Goal: Task Accomplishment & Management: Use online tool/utility

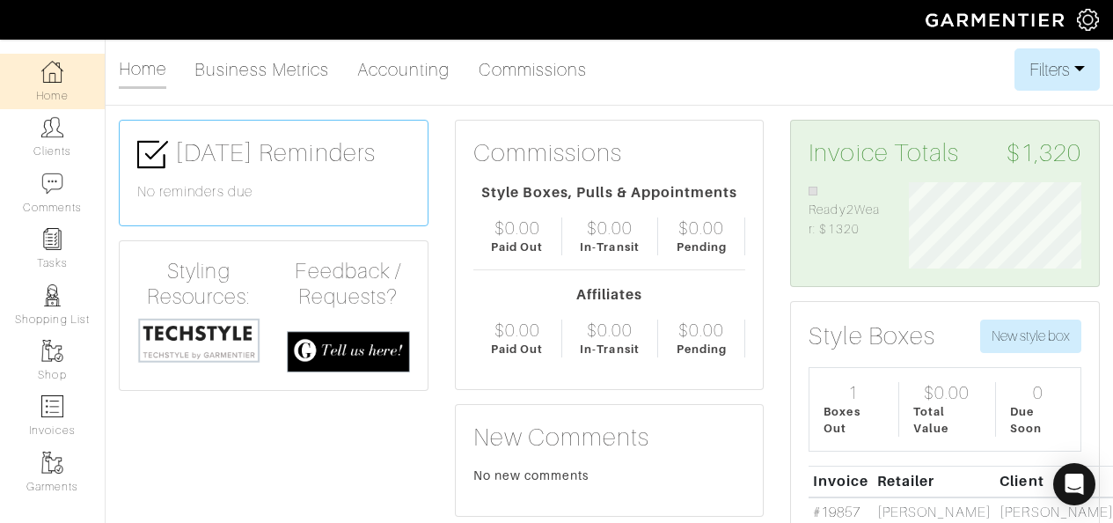
scroll to position [6, 0]
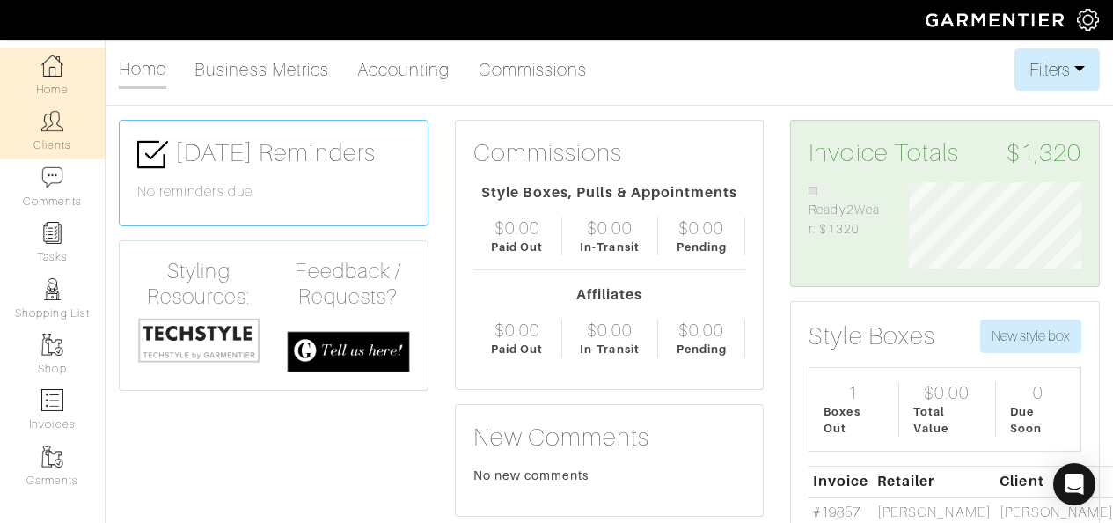
click at [41, 117] on img at bounding box center [52, 121] width 22 height 22
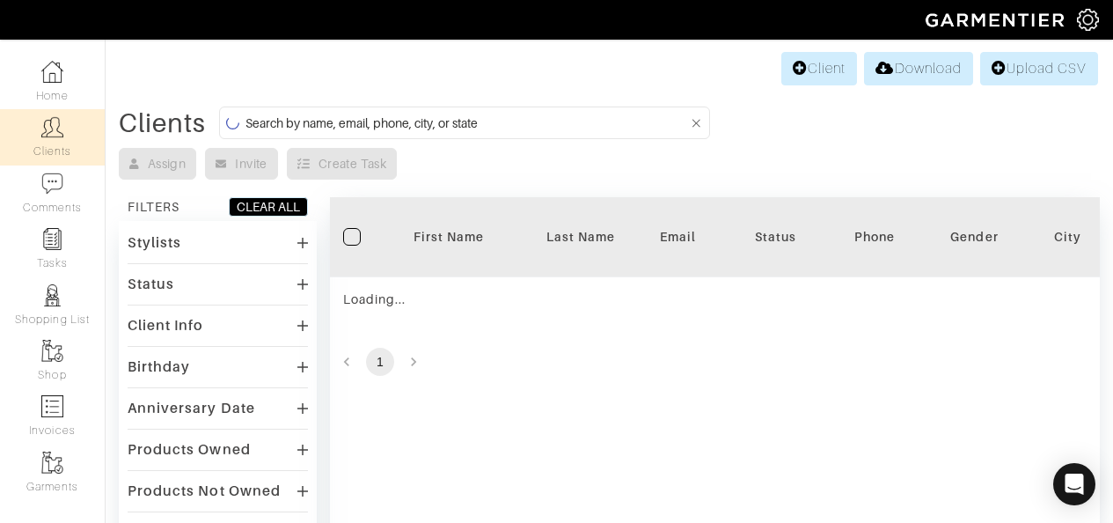
click at [422, 125] on input at bounding box center [468, 123] width 444 height 22
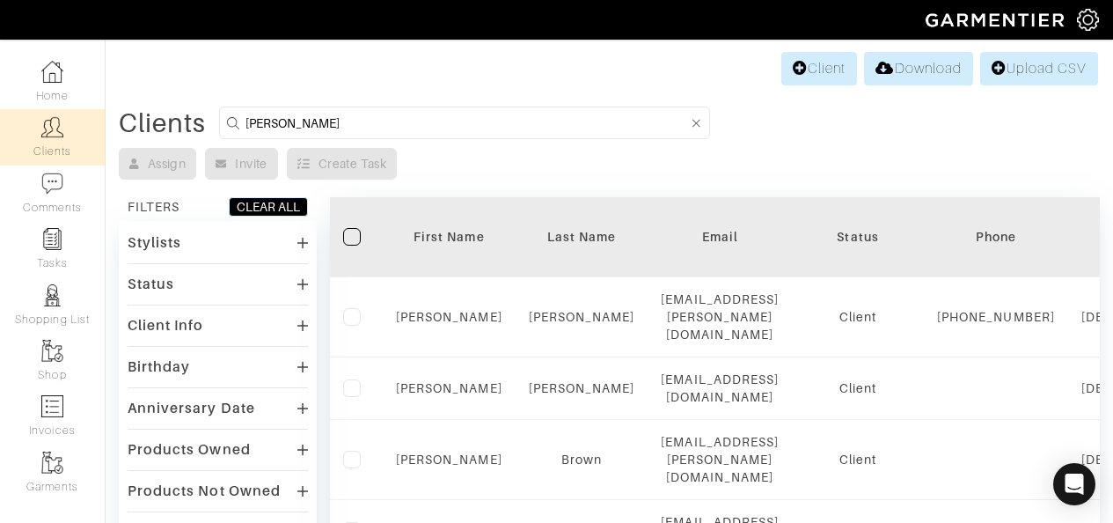
type input "Isaac"
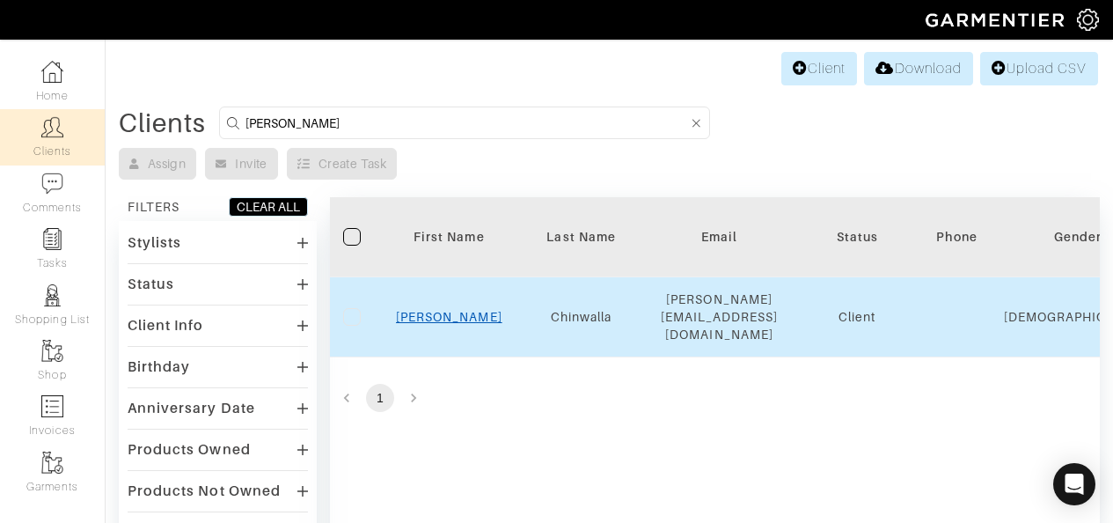
click at [439, 310] on link "Isaac" at bounding box center [449, 317] width 106 height 14
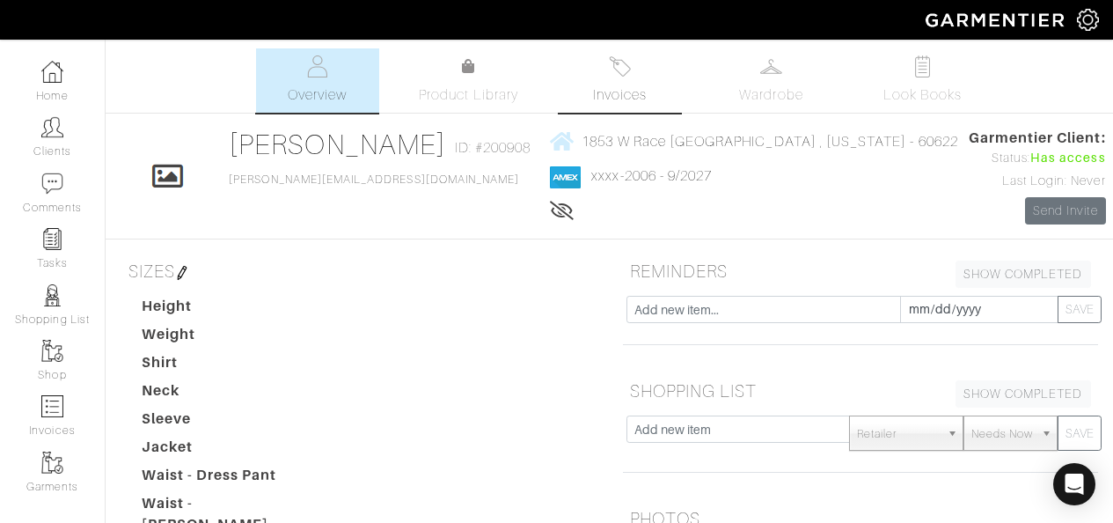
click at [621, 105] on span "Invoices" at bounding box center [620, 94] width 54 height 21
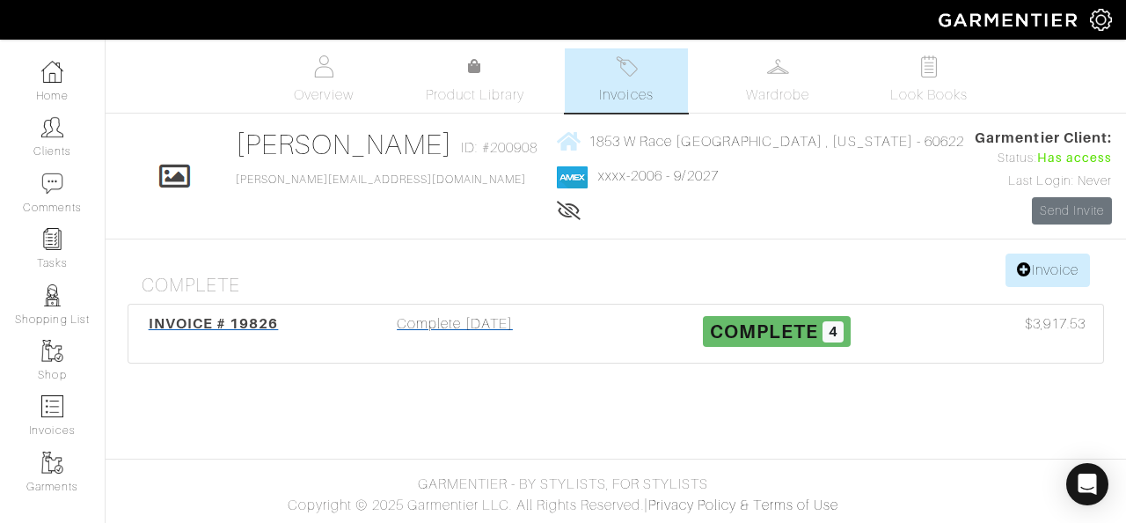
click at [456, 316] on div "Complete [DATE]" at bounding box center [455, 333] width 322 height 40
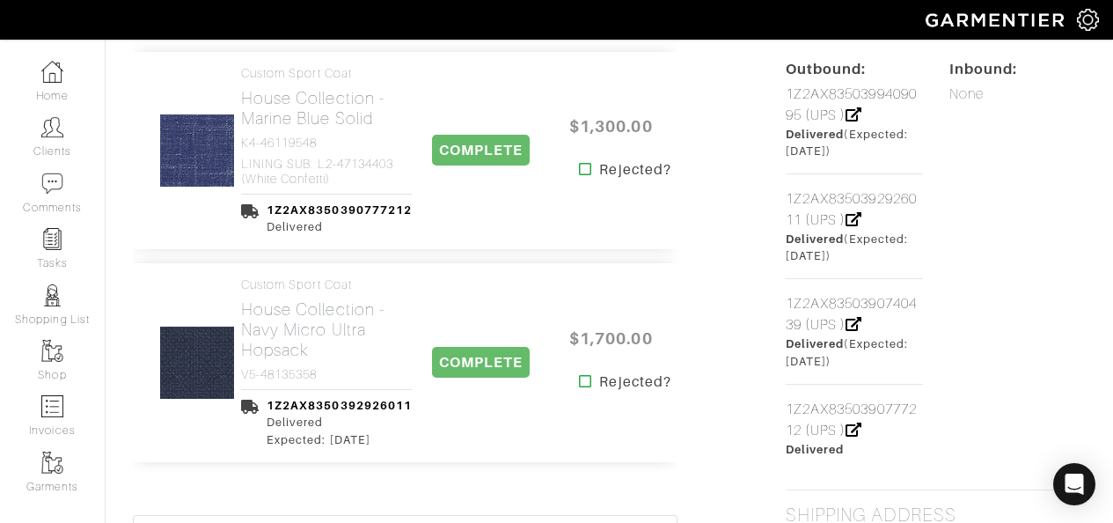
scroll to position [878, 0]
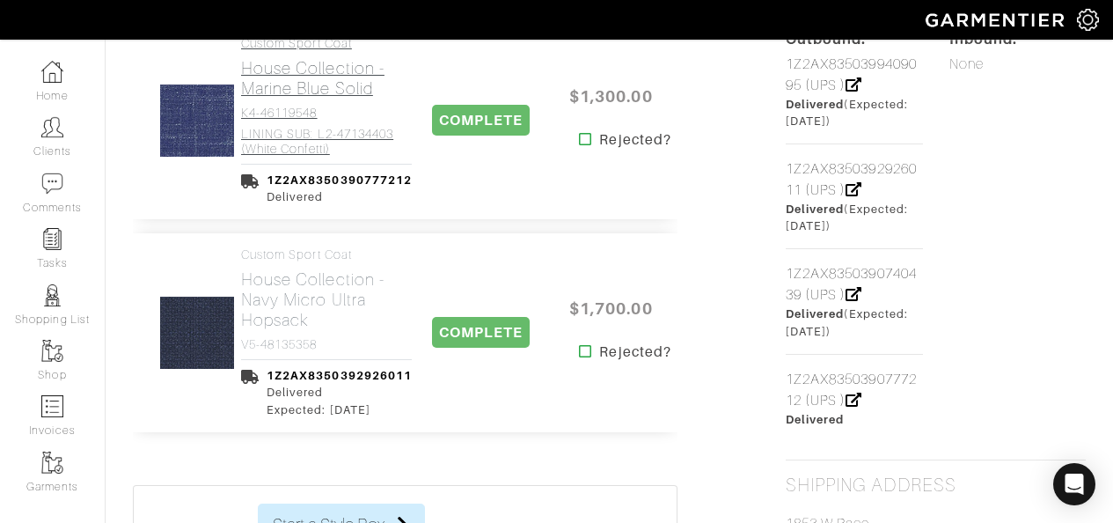
click at [293, 77] on h2 "House Collection - Marine Blue Solid" at bounding box center [326, 78] width 171 height 40
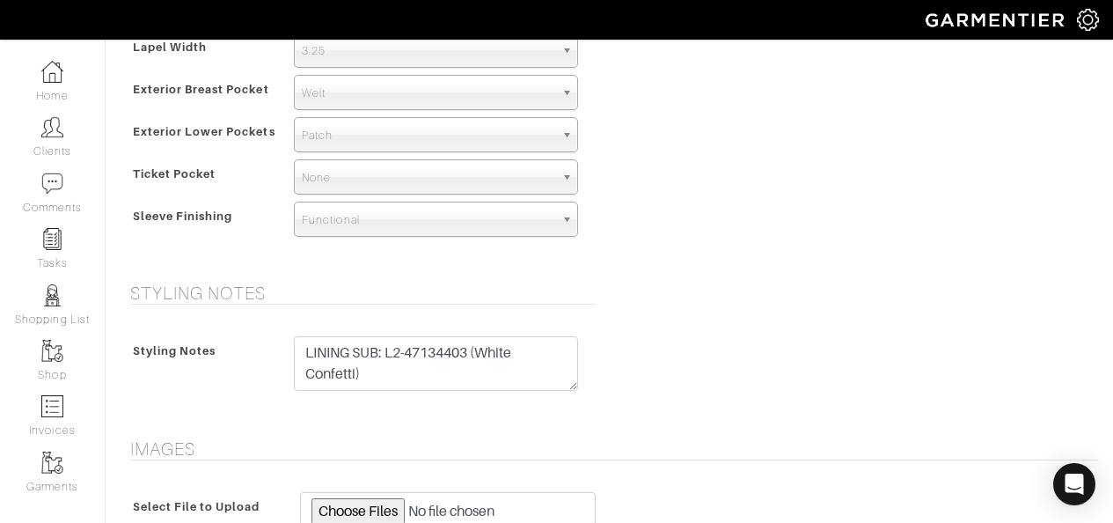
scroll to position [1437, 0]
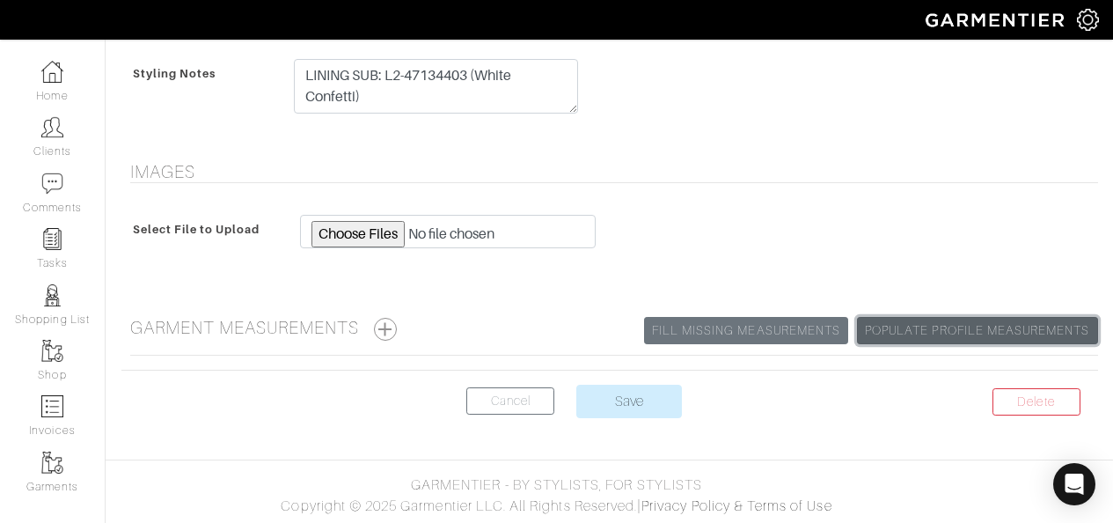
click at [890, 330] on link "Populate Profile Measurements" at bounding box center [977, 330] width 240 height 27
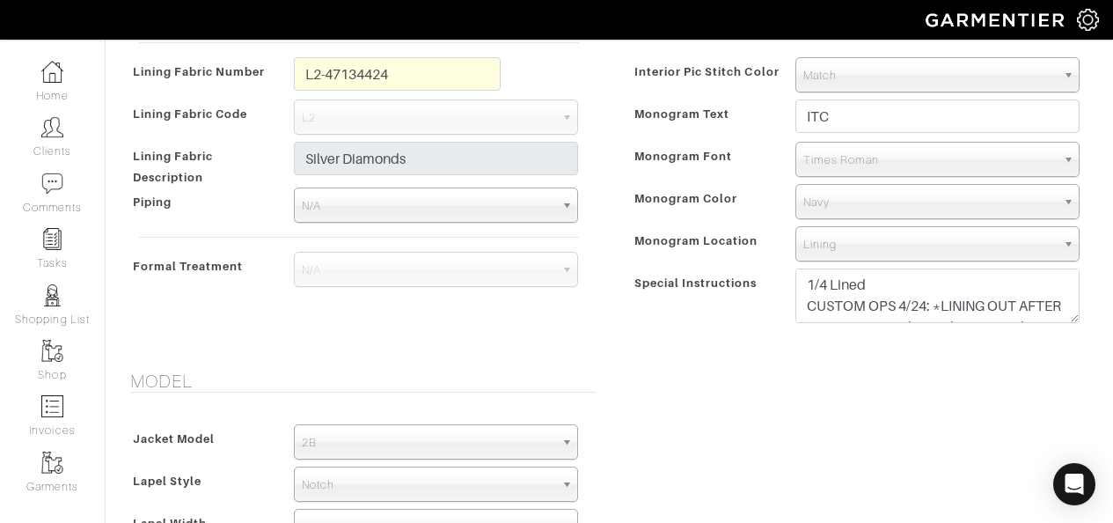
scroll to position [1437, 0]
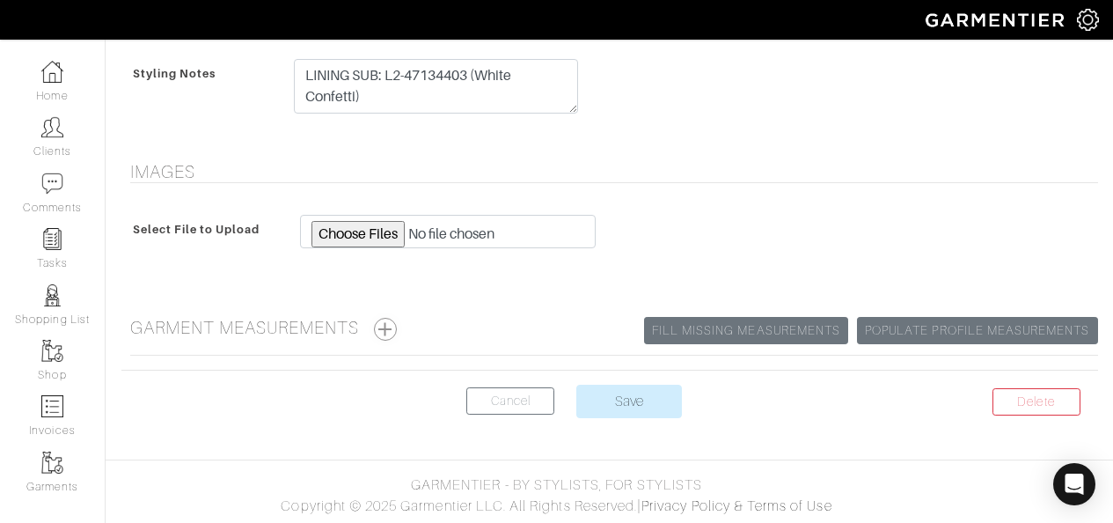
click at [394, 332] on button "button" at bounding box center [385, 329] width 23 height 23
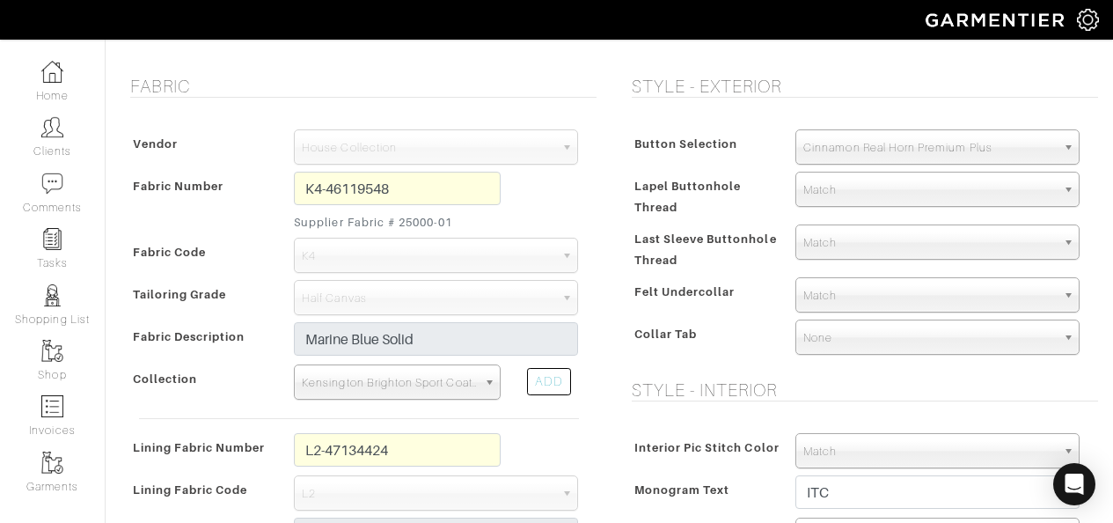
scroll to position [0, 0]
